Goal: Task Accomplishment & Management: Complete application form

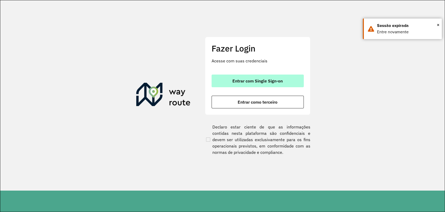
click at [241, 79] on span "Entrar com Single Sign-on" at bounding box center [258, 81] width 50 height 4
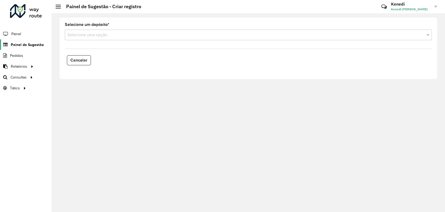
click at [33, 42] on span "Painel de Sugestão" at bounding box center [27, 45] width 33 height 6
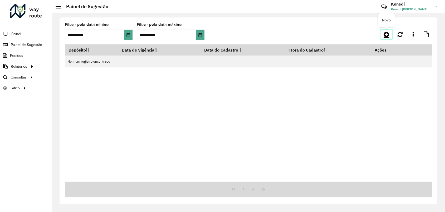
click at [388, 36] on icon at bounding box center [387, 34] width 6 height 6
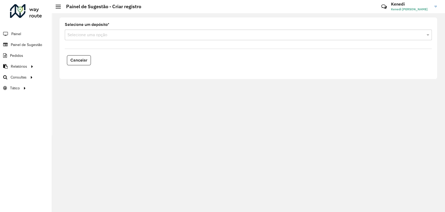
click at [169, 36] on input "text" at bounding box center [244, 35] width 352 height 6
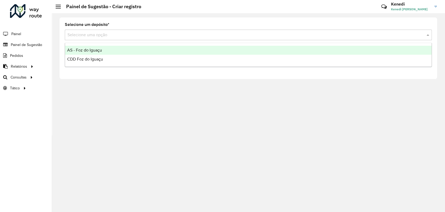
click at [116, 48] on div "AS - Foz do Iguaçu" at bounding box center [248, 50] width 367 height 9
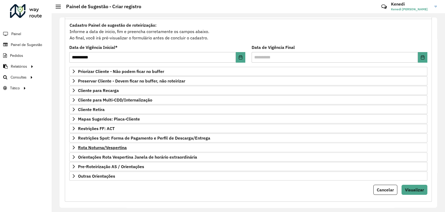
scroll to position [50, 0]
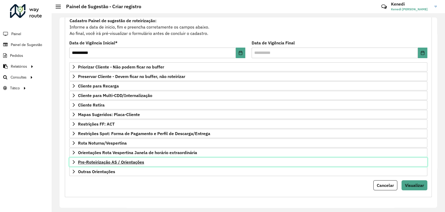
click at [80, 160] on span "Pre-Roteirização AS / Orientações" at bounding box center [111, 162] width 66 height 4
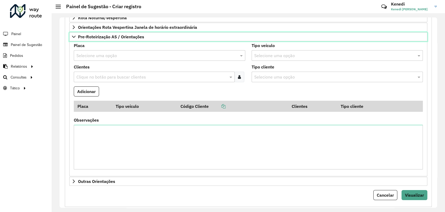
scroll to position [185, 0]
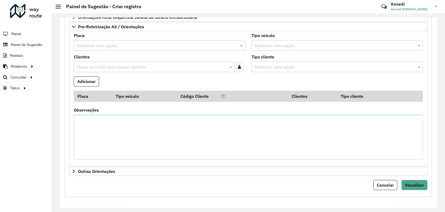
click at [132, 44] on input "text" at bounding box center [154, 45] width 156 height 6
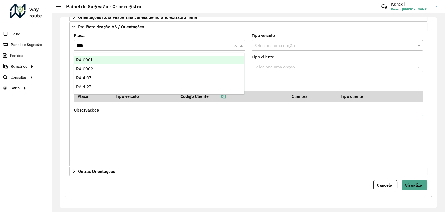
type input "*****"
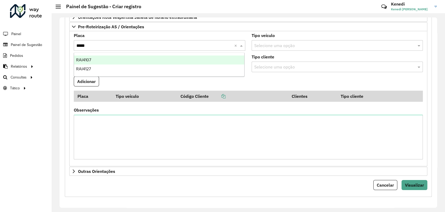
drag, startPoint x: 86, startPoint y: 59, endPoint x: 86, endPoint y: 66, distance: 7.4
click at [86, 59] on span "RAI4107" at bounding box center [83, 59] width 15 height 4
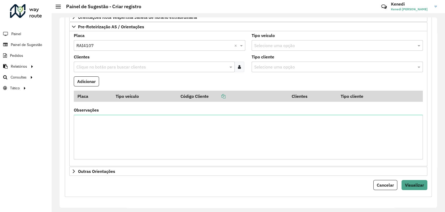
click at [86, 66] on input "text" at bounding box center [151, 67] width 153 height 6
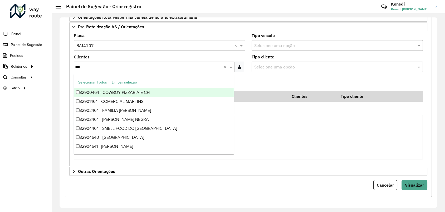
type input "****"
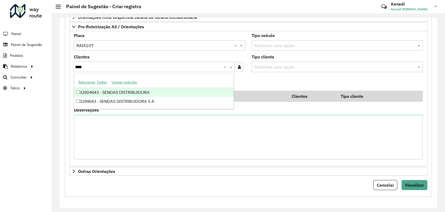
click at [83, 91] on div "32904643 - SENDAS DISTRIBUIDORA" at bounding box center [154, 92] width 160 height 9
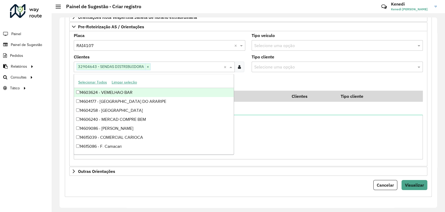
click at [267, 76] on formly-field "Adicionar" at bounding box center [249, 83] width 356 height 14
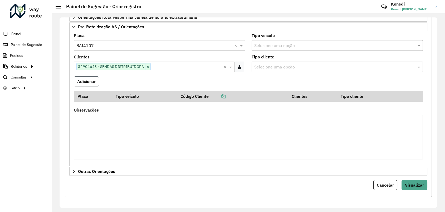
click at [90, 80] on button "Adicionar" at bounding box center [86, 81] width 25 height 10
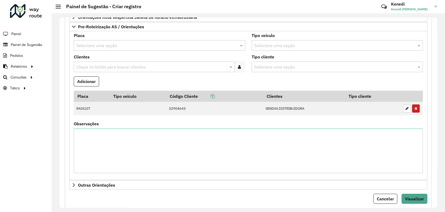
click at [99, 44] on input "text" at bounding box center [154, 45] width 156 height 6
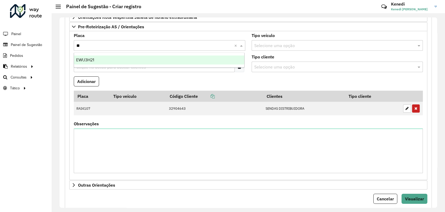
type input "***"
click at [88, 60] on span "EWU3H21" at bounding box center [85, 59] width 18 height 4
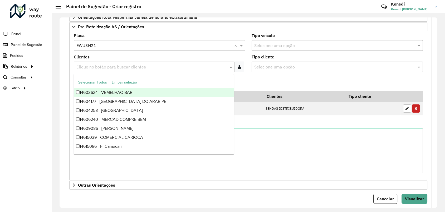
click at [87, 64] on input "text" at bounding box center [151, 67] width 153 height 6
type input "****"
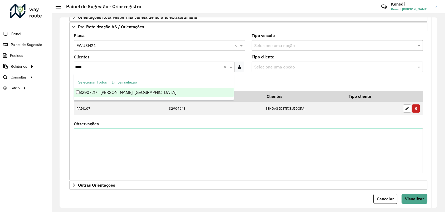
click at [84, 91] on div "32907217 - [PERSON_NAME]. [GEOGRAPHIC_DATA]" at bounding box center [154, 92] width 160 height 9
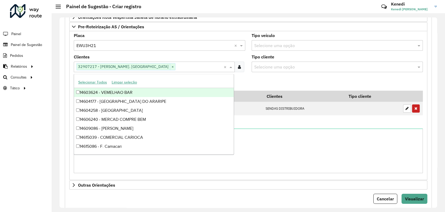
click at [267, 83] on formly-field "Adicionar" at bounding box center [249, 83] width 356 height 14
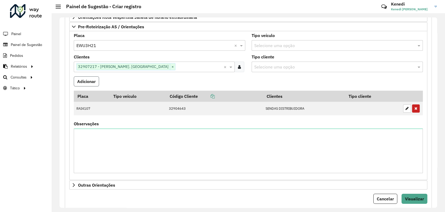
click at [88, 82] on button "Adicionar" at bounding box center [86, 81] width 25 height 10
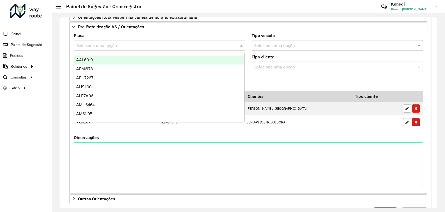
click at [96, 45] on input "text" at bounding box center [154, 45] width 156 height 6
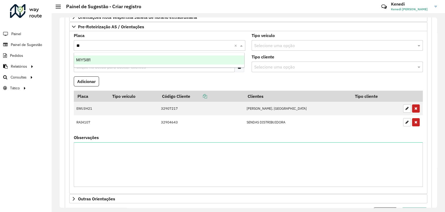
type input "***"
click at [84, 60] on span "MIY5I81" at bounding box center [83, 59] width 14 height 4
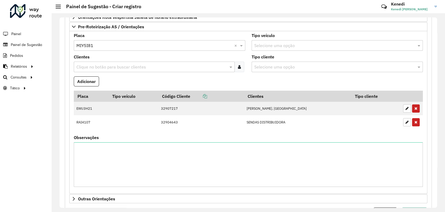
click at [84, 66] on input "text" at bounding box center [151, 67] width 153 height 6
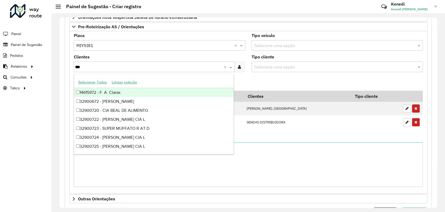
type input "****"
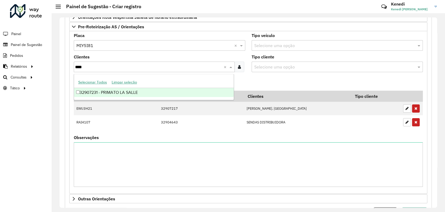
click at [81, 94] on div "32907231 - PRIMATO LA SALLE" at bounding box center [154, 92] width 160 height 9
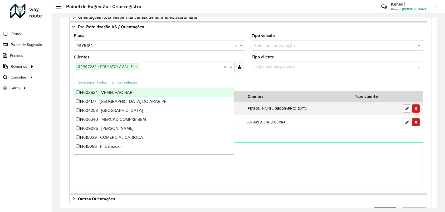
click at [260, 80] on formly-field "Adicionar" at bounding box center [249, 83] width 356 height 14
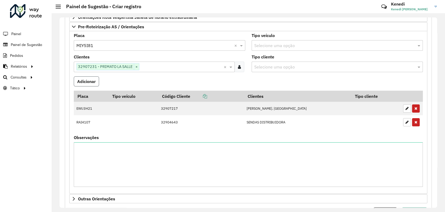
click at [82, 81] on button "Adicionar" at bounding box center [86, 81] width 25 height 10
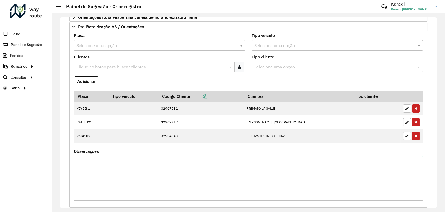
click at [89, 45] on input "text" at bounding box center [154, 45] width 156 height 6
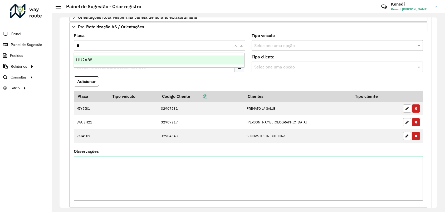
type input "***"
click at [87, 59] on span "IJU2A88" at bounding box center [84, 59] width 16 height 4
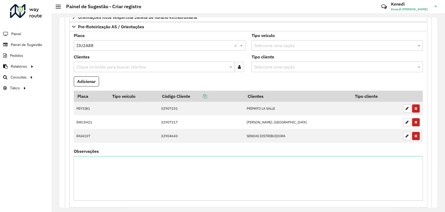
click at [86, 65] on input "text" at bounding box center [151, 67] width 153 height 6
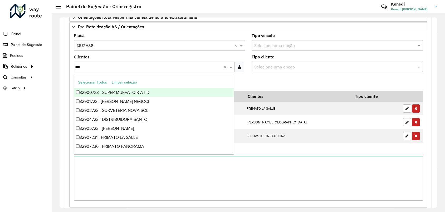
type input "****"
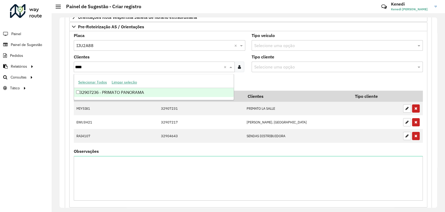
click at [88, 91] on div "32907236 - PRIMATO PANORAMA" at bounding box center [154, 92] width 160 height 9
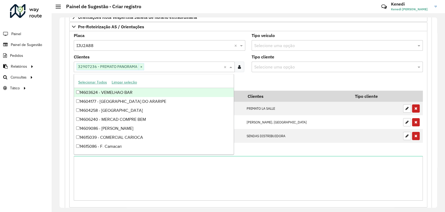
click at [250, 83] on formly-field "Adicionar" at bounding box center [249, 83] width 356 height 14
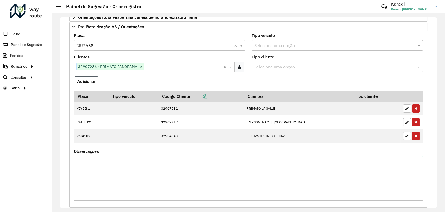
click at [76, 78] on button "Adicionar" at bounding box center [86, 81] width 25 height 10
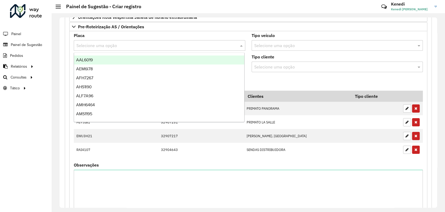
click at [91, 45] on input "text" at bounding box center [154, 45] width 156 height 6
type input "***"
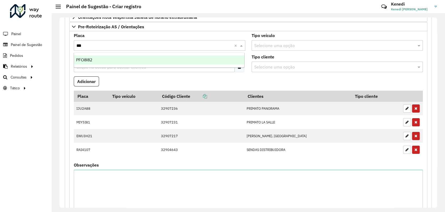
click at [81, 60] on span "PFO8I82" at bounding box center [84, 59] width 16 height 4
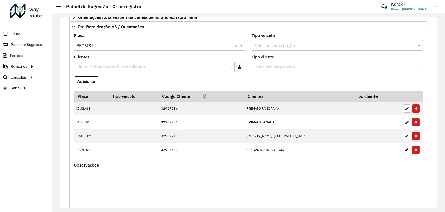
click at [82, 64] on input "text" at bounding box center [151, 67] width 153 height 6
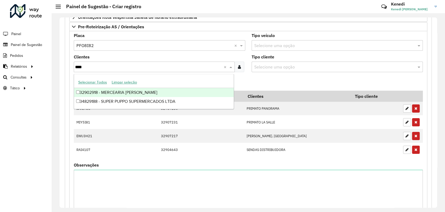
type input "*****"
click at [80, 89] on div "34829188 - SUPER PUPPO SUPERMERCADOS LTDA" at bounding box center [154, 92] width 160 height 9
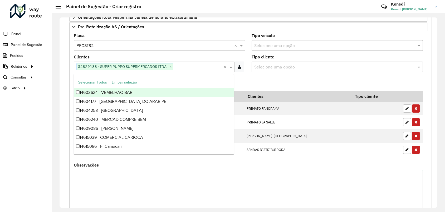
click at [250, 82] on formly-field "Adicionar" at bounding box center [249, 83] width 356 height 14
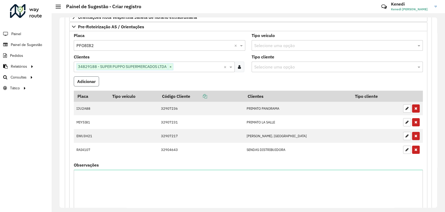
click at [93, 83] on button "Adicionar" at bounding box center [86, 81] width 25 height 10
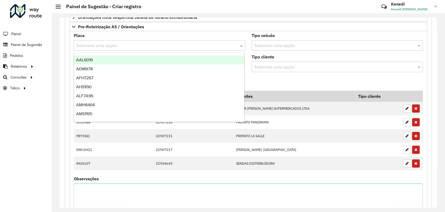
click at [93, 45] on input "text" at bounding box center [154, 45] width 156 height 6
type input "***"
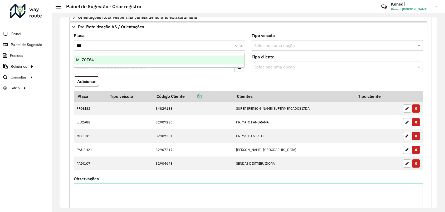
click at [91, 60] on span "MLZ0F64" at bounding box center [85, 59] width 18 height 4
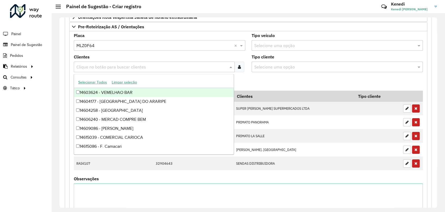
click at [91, 64] on input "text" at bounding box center [151, 67] width 153 height 6
type input "****"
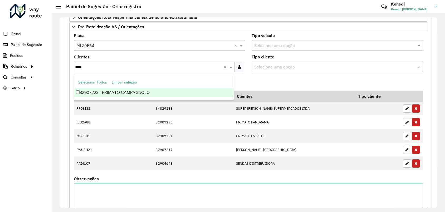
click at [86, 94] on div "32907223 - PRIMATO CAMPAGNOLO" at bounding box center [154, 92] width 160 height 9
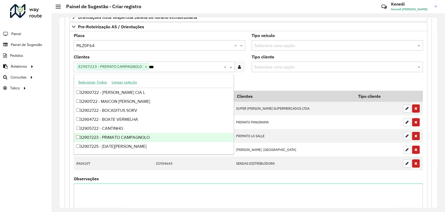
type input "****"
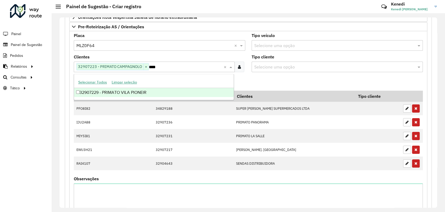
click at [135, 91] on div "32907229 - PRIMATO VILA PIONEIR" at bounding box center [154, 92] width 160 height 9
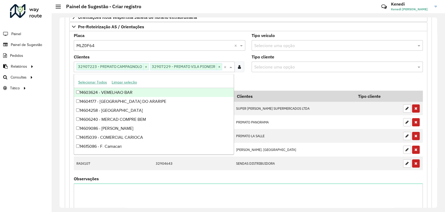
click at [257, 81] on formly-field "Adicionar" at bounding box center [249, 83] width 356 height 14
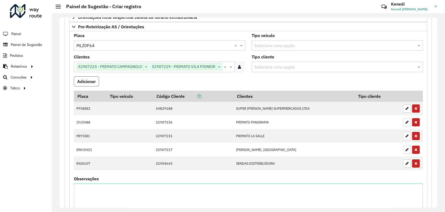
click at [93, 82] on button "Adicionar" at bounding box center [86, 81] width 25 height 10
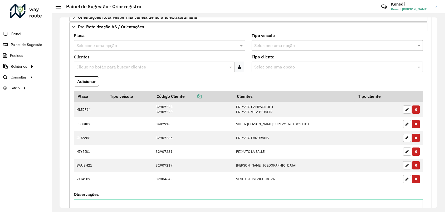
click at [108, 45] on input "text" at bounding box center [154, 45] width 156 height 6
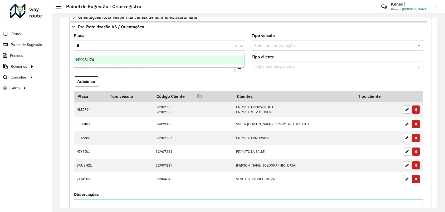
type input "***"
click at [103, 60] on div "NXK5H74" at bounding box center [159, 59] width 170 height 9
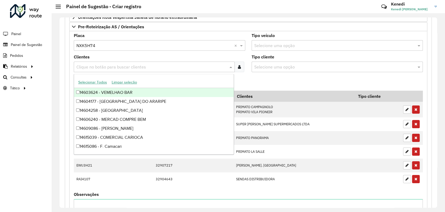
click at [101, 66] on input "text" at bounding box center [151, 67] width 153 height 6
type input "****"
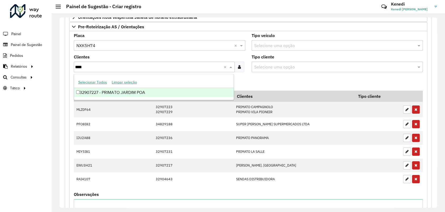
click at [97, 92] on div "32907227 - PRIMATO JARDIM POA" at bounding box center [154, 92] width 160 height 9
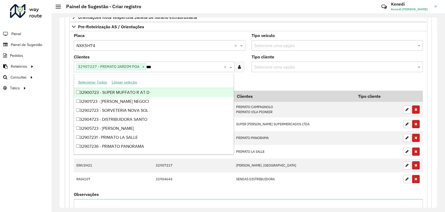
type input "****"
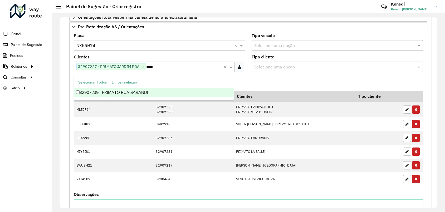
click at [97, 92] on div "32907239 - PRIMATO RUA SARANDI" at bounding box center [154, 92] width 160 height 9
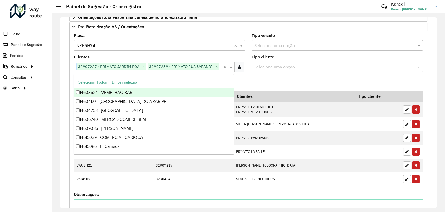
click at [267, 83] on formly-field "Adicionar" at bounding box center [249, 83] width 356 height 14
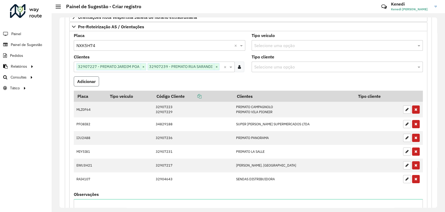
click at [95, 80] on button "Adicionar" at bounding box center [86, 81] width 25 height 10
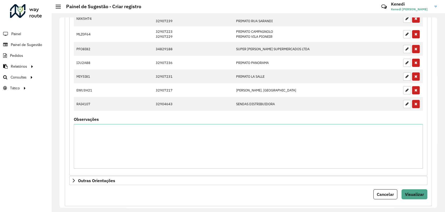
scroll to position [285, 0]
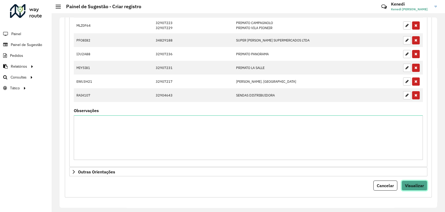
click at [411, 183] on span "Visualizar" at bounding box center [414, 185] width 19 height 5
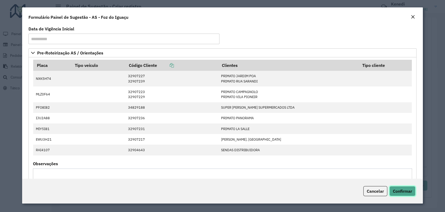
click at [407, 189] on span "Confirmar" at bounding box center [402, 190] width 19 height 5
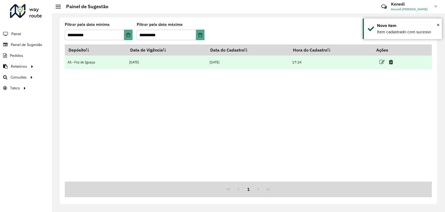
click at [382, 64] on icon at bounding box center [382, 61] width 5 height 5
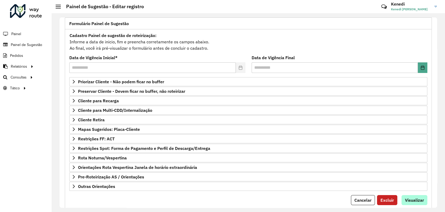
scroll to position [50, 0]
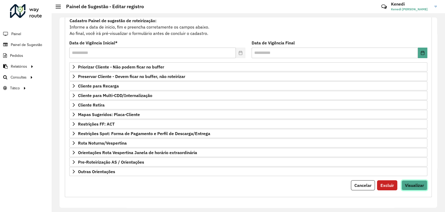
click at [418, 185] on span "Visualizar" at bounding box center [414, 184] width 19 height 5
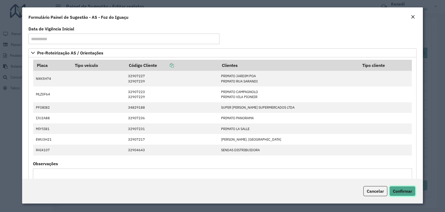
click at [411, 191] on span "Confirmar" at bounding box center [402, 190] width 19 height 5
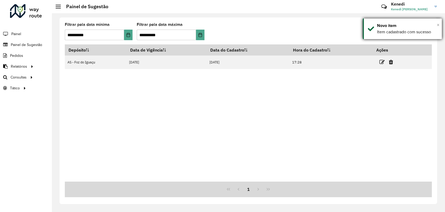
click at [439, 25] on span "×" at bounding box center [438, 25] width 3 height 6
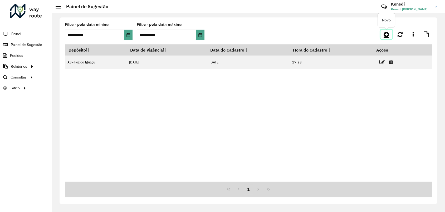
click at [388, 35] on icon at bounding box center [387, 34] width 6 height 6
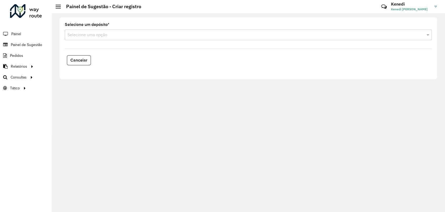
click at [143, 36] on input "text" at bounding box center [244, 35] width 352 height 6
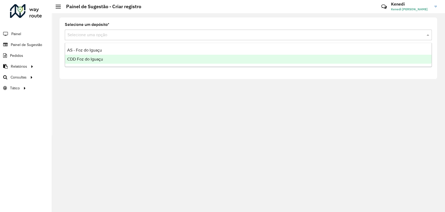
click at [103, 57] on div "CDD Foz do Iguaçu" at bounding box center [248, 59] width 367 height 9
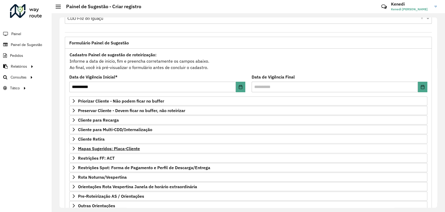
scroll to position [50, 0]
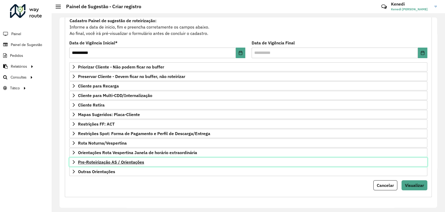
click at [83, 160] on span "Pre-Roteirização AS / Orientações" at bounding box center [111, 162] width 66 height 4
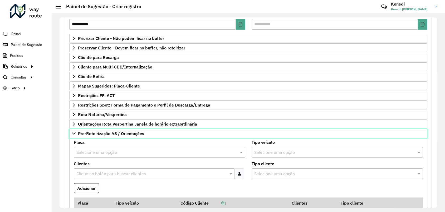
scroll to position [80, 0]
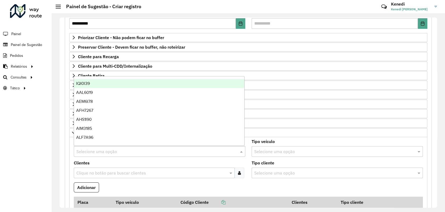
click at [116, 152] on input "text" at bounding box center [154, 151] width 156 height 6
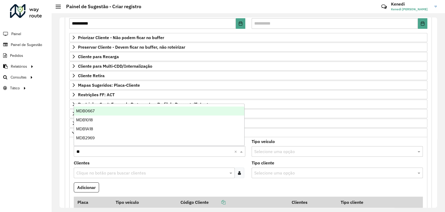
type input "***"
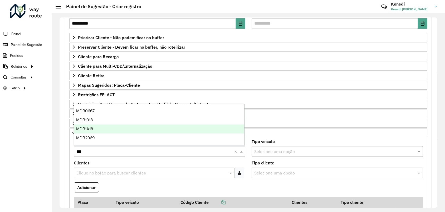
click at [97, 128] on div "MDB1A18" at bounding box center [159, 128] width 170 height 9
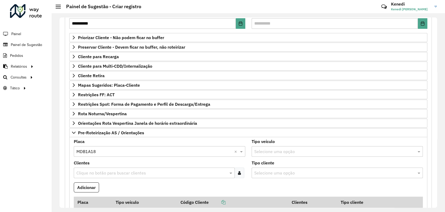
click at [96, 173] on input "text" at bounding box center [151, 173] width 153 height 6
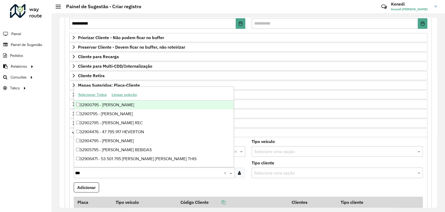
type input "****"
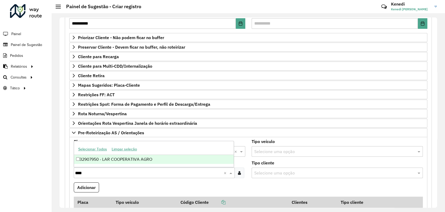
click at [90, 159] on div "32907950 - LAR COOPERATIVA AGRO" at bounding box center [154, 159] width 160 height 9
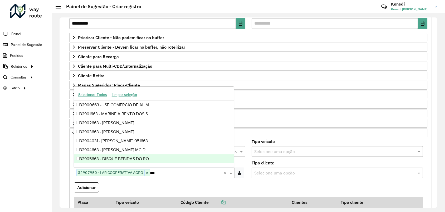
type input "****"
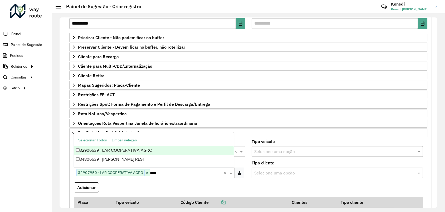
click at [89, 150] on div "32906639 - LAR COOPERATIVA AGRO" at bounding box center [154, 150] width 160 height 9
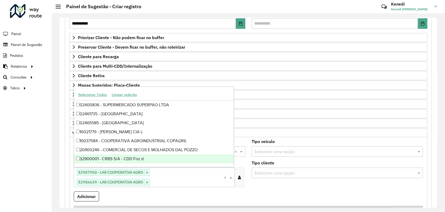
click at [257, 191] on formly-field "Adicionar" at bounding box center [249, 198] width 356 height 14
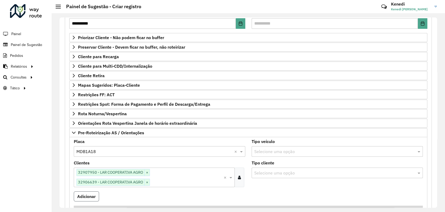
click at [90, 196] on button "Adicionar" at bounding box center [86, 196] width 25 height 10
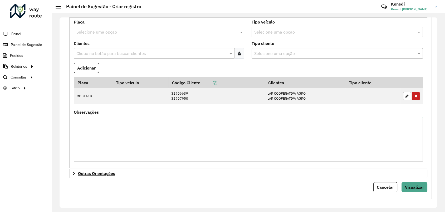
scroll to position [201, 0]
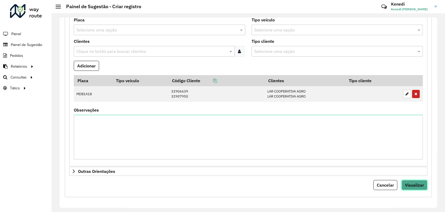
click at [418, 184] on span "Visualizar" at bounding box center [414, 184] width 19 height 5
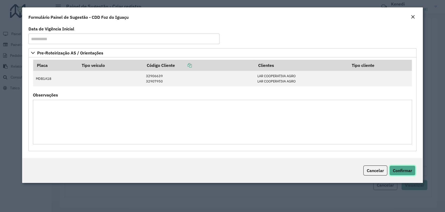
click at [405, 170] on span "Confirmar" at bounding box center [402, 169] width 19 height 5
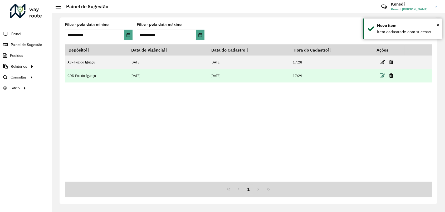
click at [381, 75] on icon at bounding box center [382, 75] width 5 height 5
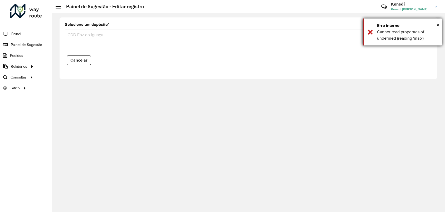
click at [435, 24] on div "Erro interno" at bounding box center [407, 25] width 61 height 6
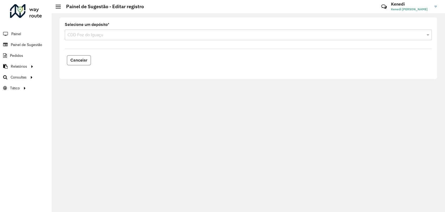
click at [76, 60] on span "Cancelar" at bounding box center [78, 60] width 17 height 4
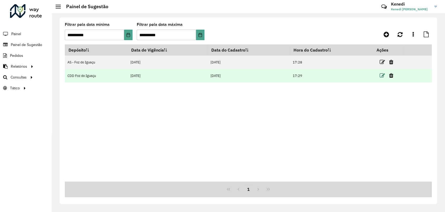
click at [382, 76] on icon at bounding box center [382, 75] width 5 height 5
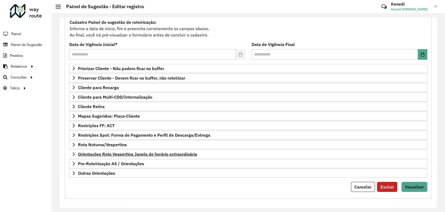
scroll to position [50, 0]
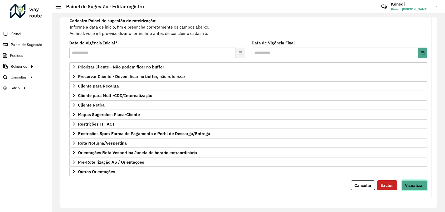
click at [414, 187] on button "Visualizar" at bounding box center [415, 185] width 26 height 10
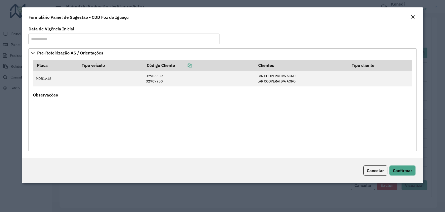
click at [400, 163] on div "Cancelar Confirmar" at bounding box center [222, 170] width 401 height 25
click at [402, 167] on span "Confirmar" at bounding box center [402, 169] width 19 height 5
